Goal: Navigation & Orientation: Find specific page/section

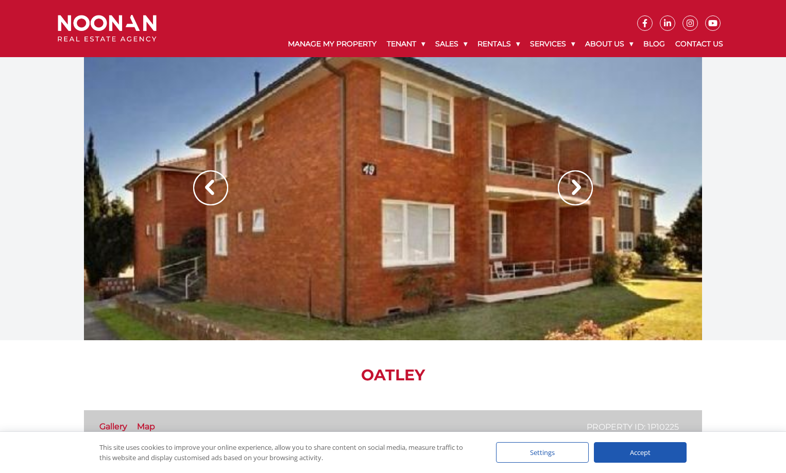
click at [575, 186] on img at bounding box center [575, 188] width 35 height 35
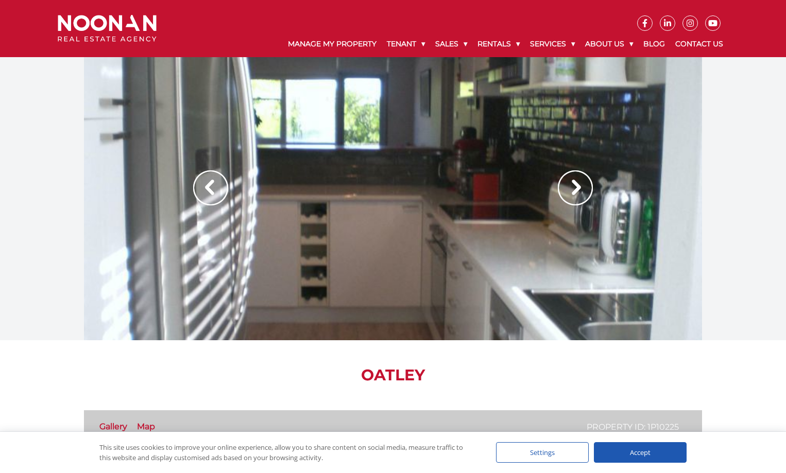
click at [575, 186] on img at bounding box center [575, 188] width 35 height 35
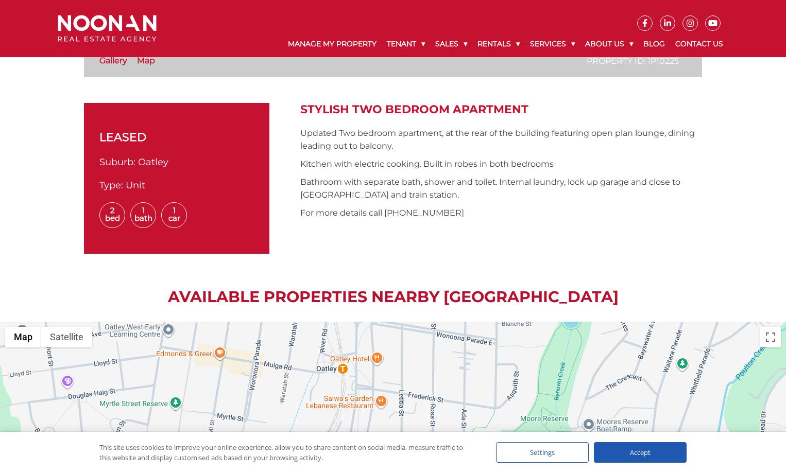
scroll to position [155, 0]
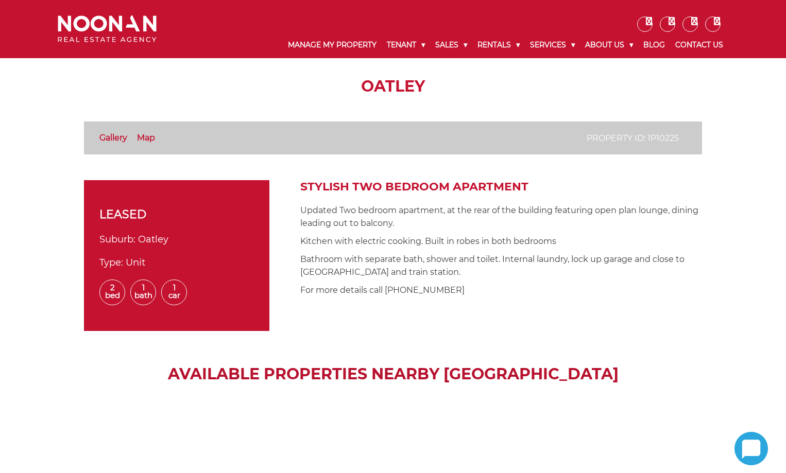
scroll to position [258, 0]
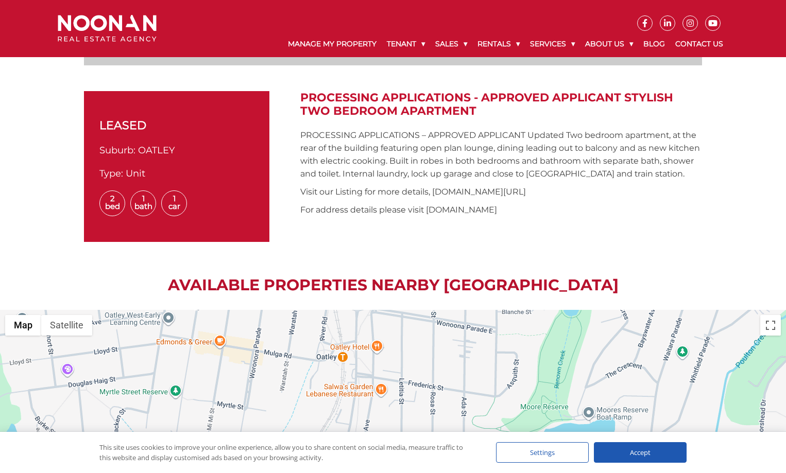
scroll to position [361, 0]
